Goal: Task Accomplishment & Management: Manage account settings

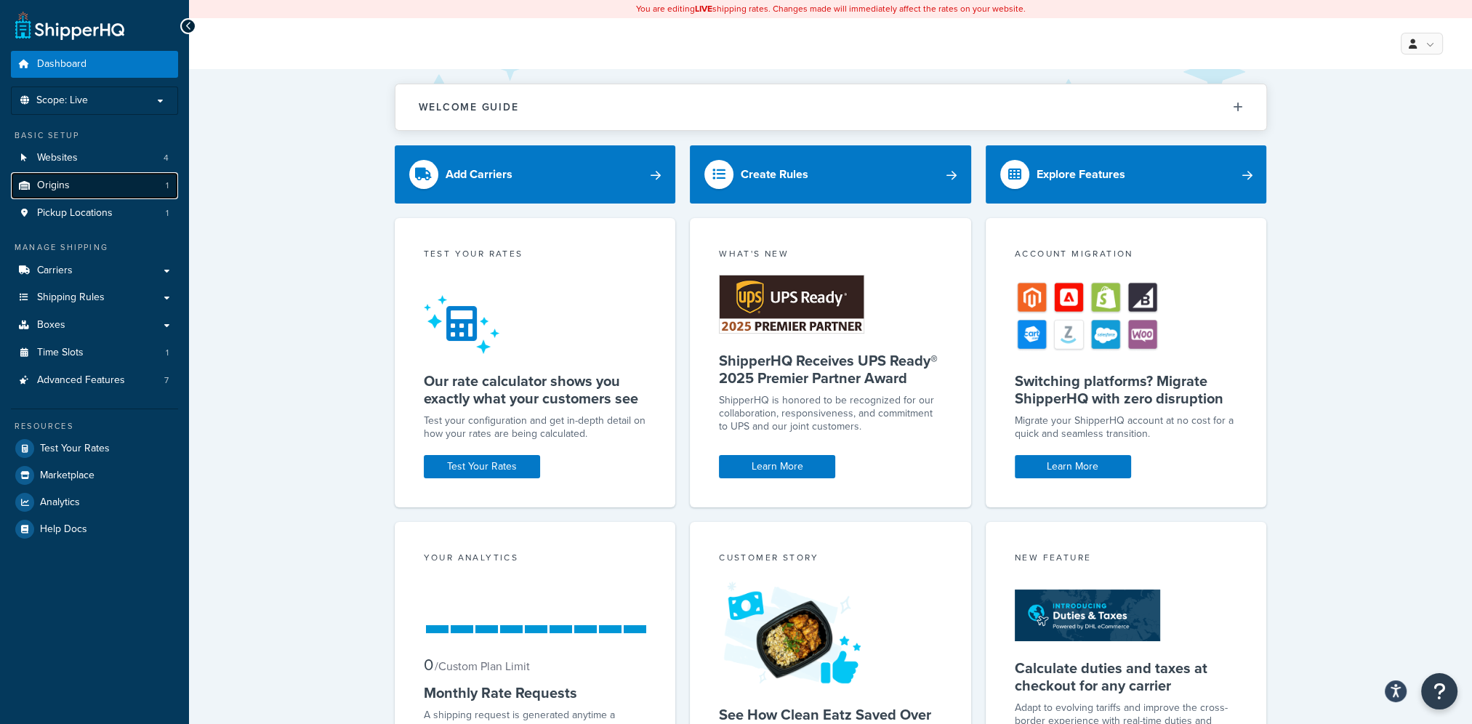
click at [61, 188] on span "Origins" at bounding box center [53, 186] width 33 height 12
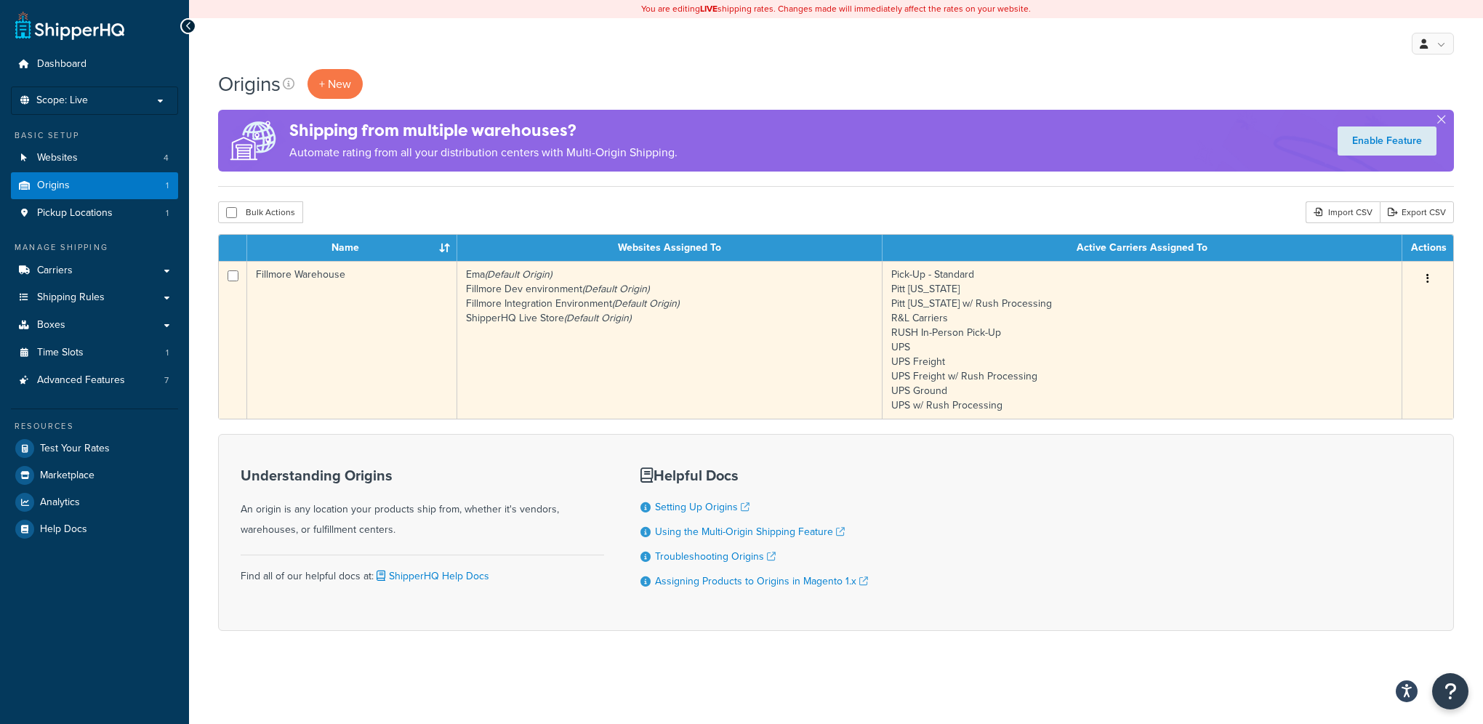
click at [1431, 278] on button "button" at bounding box center [1427, 278] width 20 height 23
click at [1344, 305] on link "Edit" at bounding box center [1379, 306] width 115 height 30
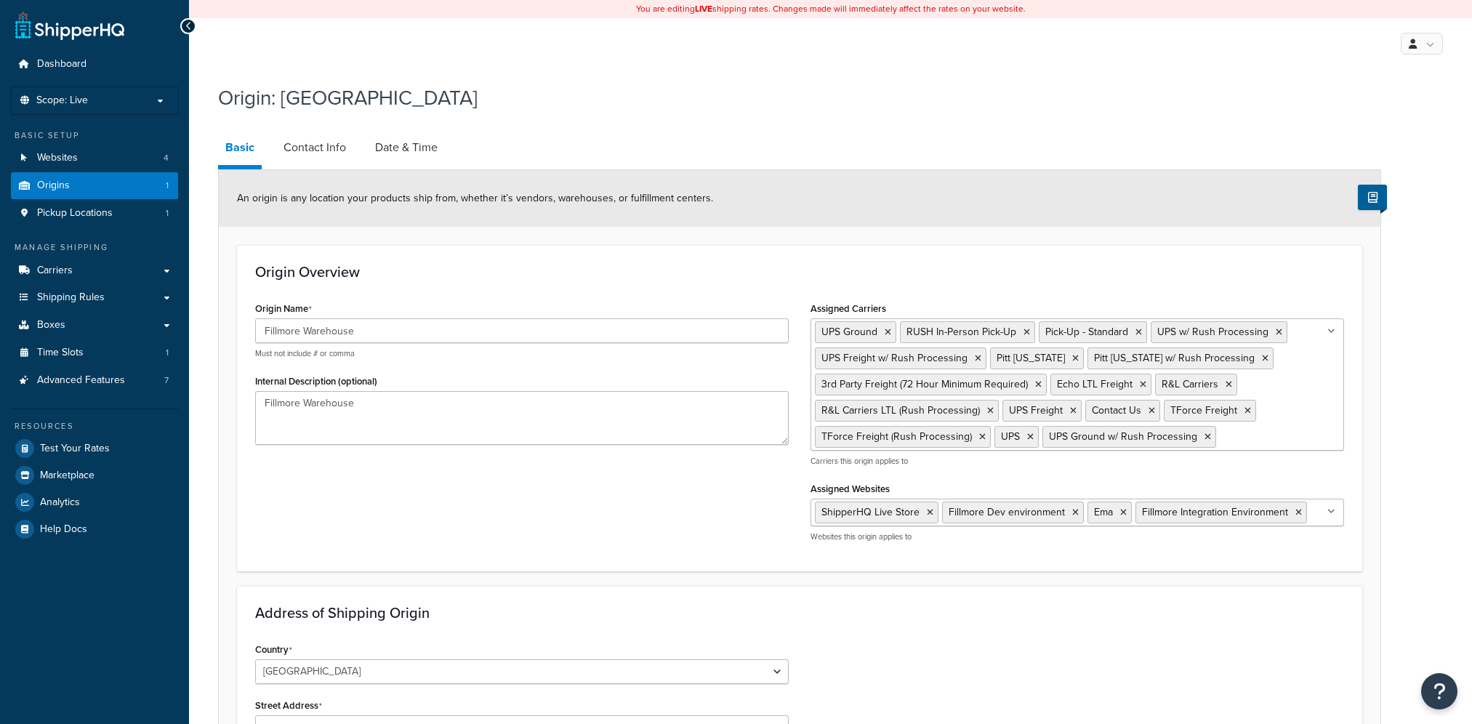
select select "38"
click at [395, 151] on link "Date & Time" at bounding box center [406, 147] width 77 height 35
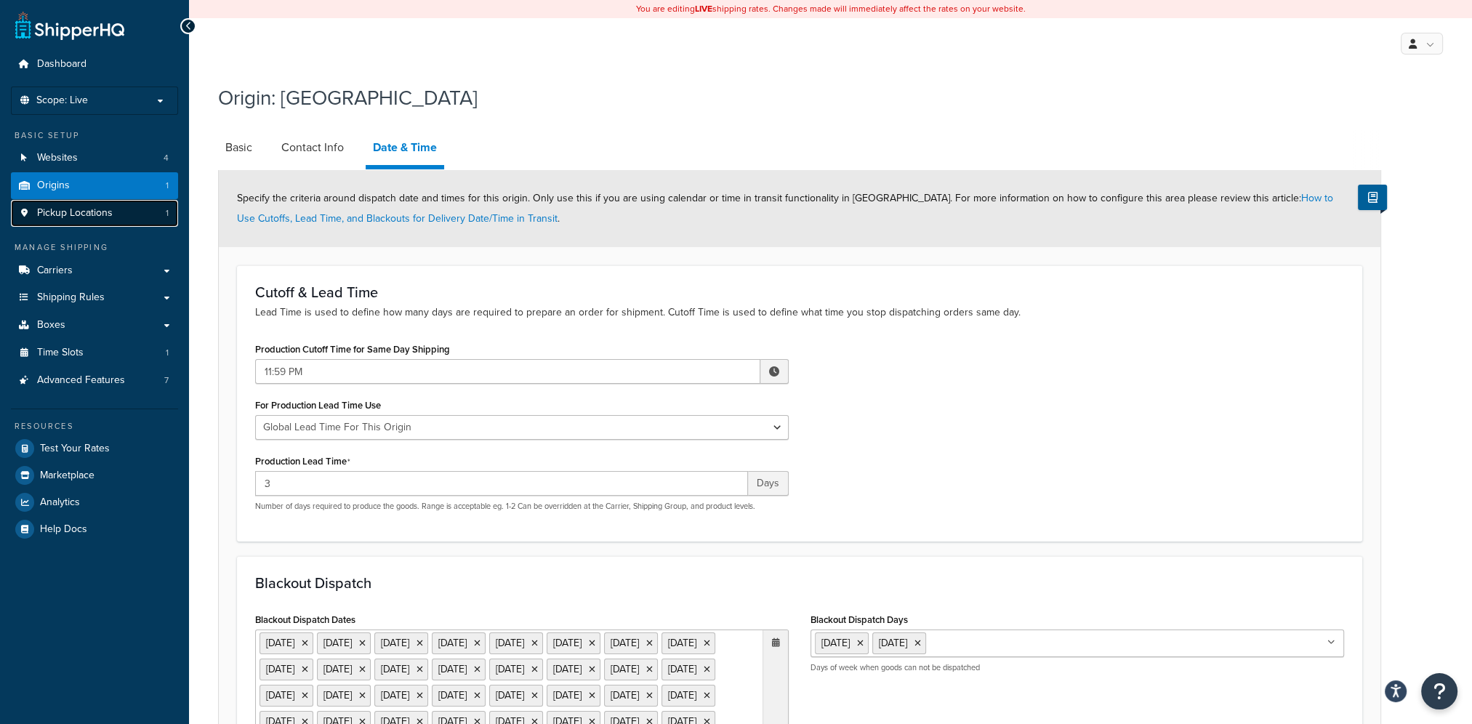
click at [32, 206] on link "Pickup Locations 1" at bounding box center [94, 213] width 167 height 27
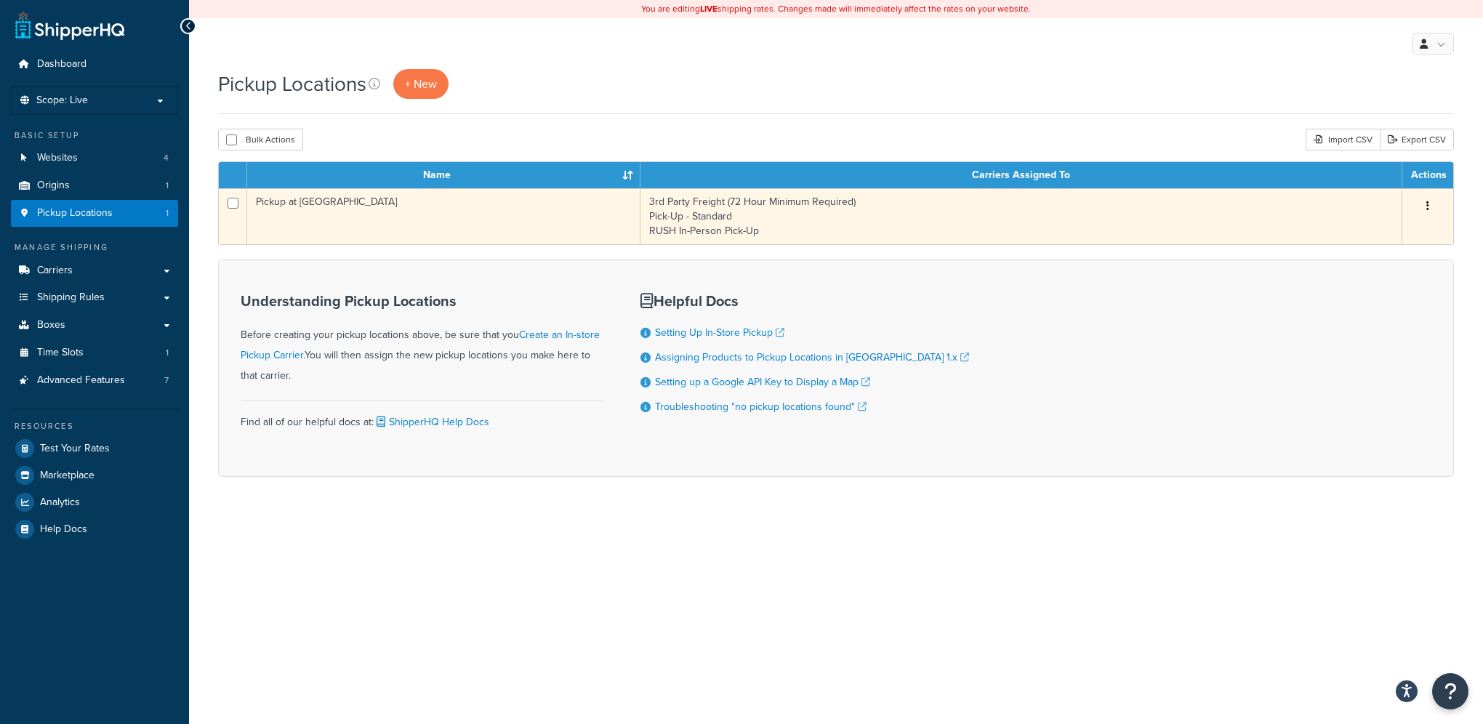
click at [949, 239] on td "3rd Party Freight (72 Hour Minimum Required) Pick-Up - Standard RUSH In-Person …" at bounding box center [1021, 216] width 762 height 56
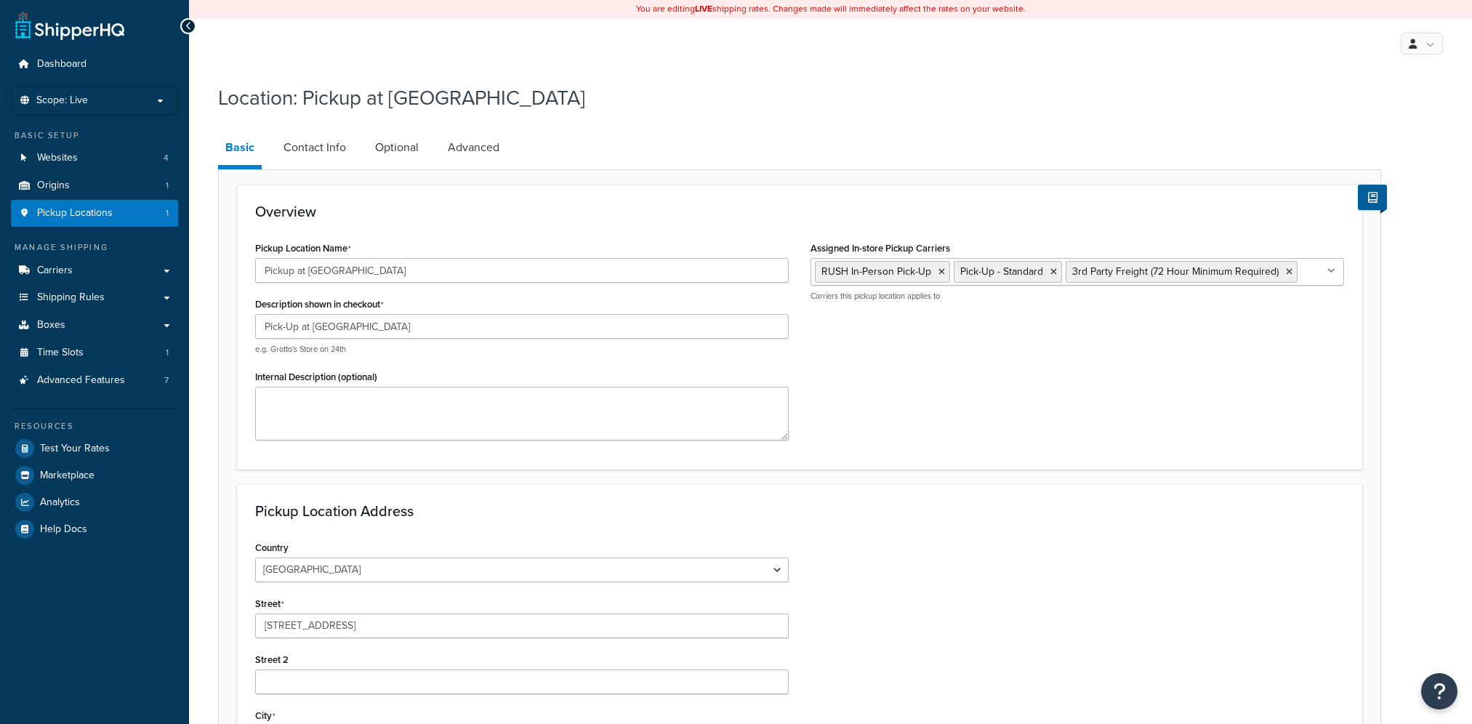
select select "38"
click at [402, 150] on link "Optional" at bounding box center [397, 147] width 58 height 35
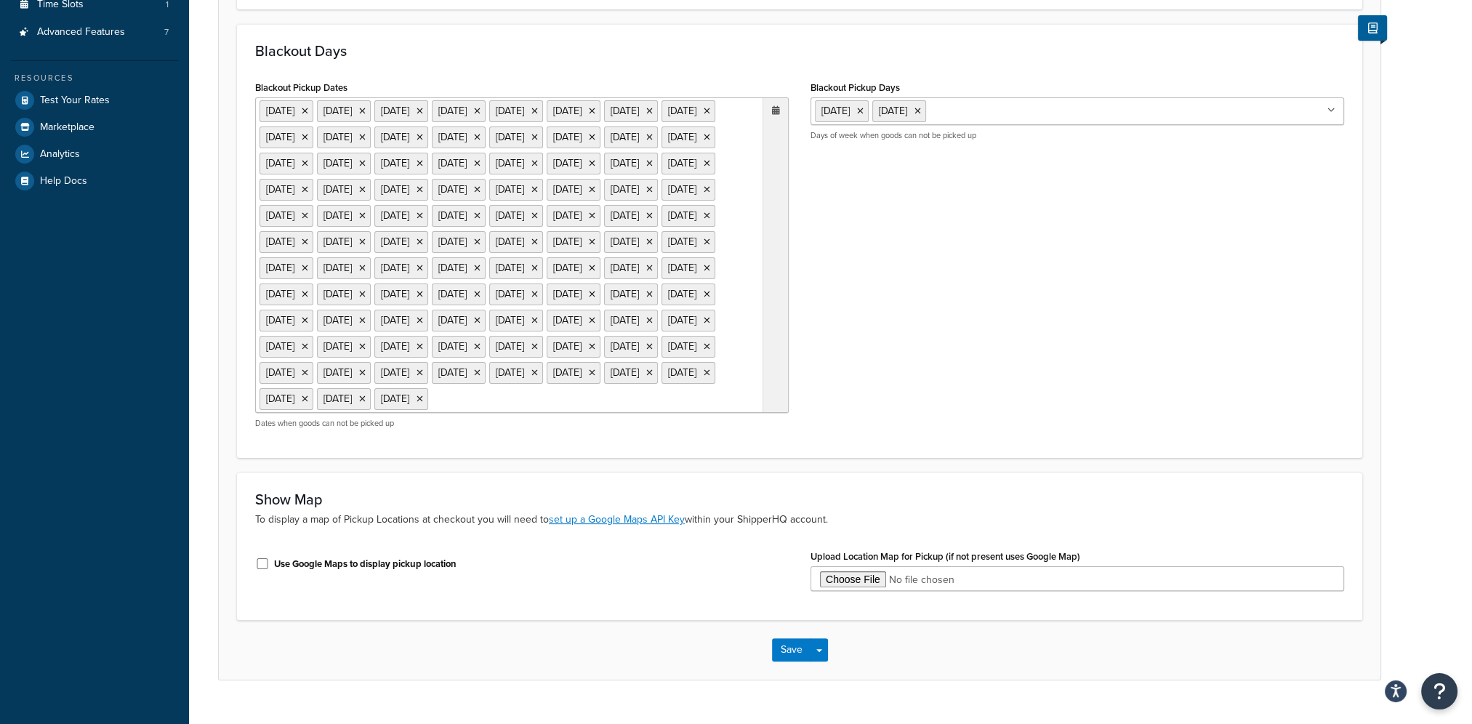
scroll to position [363, 0]
